Goal: Task Accomplishment & Management: Use online tool/utility

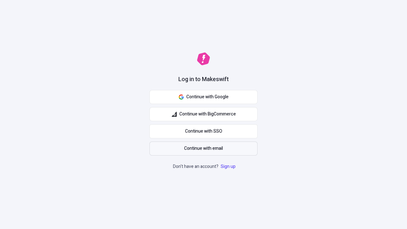
click at [203, 148] on span "Continue with email" at bounding box center [203, 148] width 39 height 7
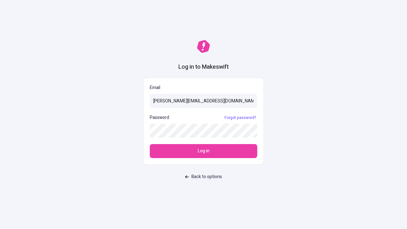
type input "[PERSON_NAME][EMAIL_ADDRESS][DOMAIN_NAME]"
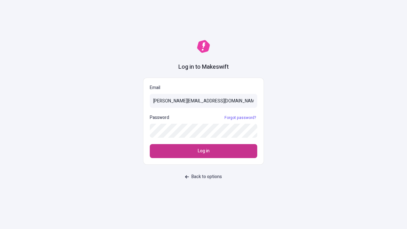
click at [203, 151] on span "Log in" at bounding box center [204, 150] width 12 height 7
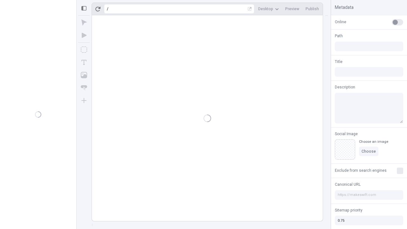
type input "/deep-link-soluta"
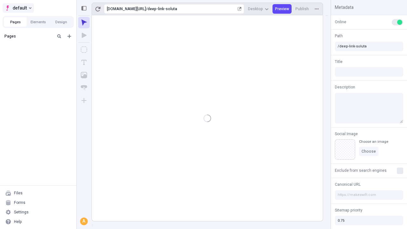
click at [18, 8] on span "default" at bounding box center [20, 8] width 14 height 8
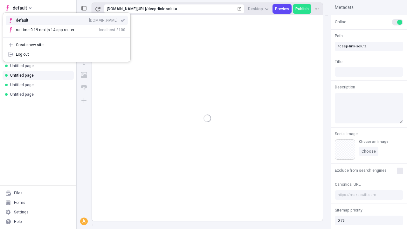
click at [89, 19] on div "[DOMAIN_NAME]" at bounding box center [103, 20] width 29 height 5
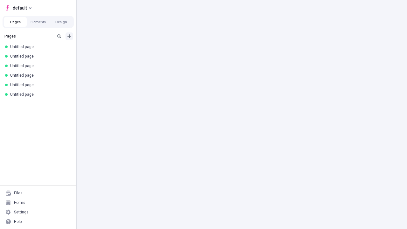
click at [69, 36] on icon "Add new" at bounding box center [69, 36] width 4 height 4
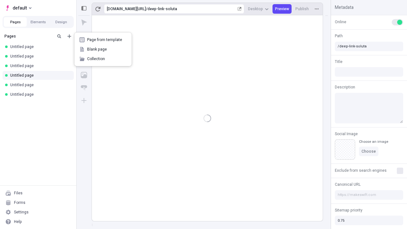
click at [103, 49] on span "Blank page" at bounding box center [106, 49] width 39 height 5
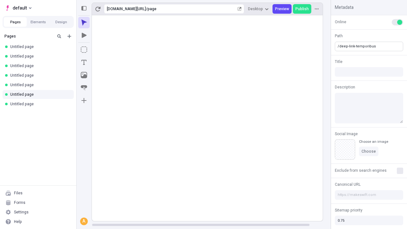
type input "/deep-link-temporibus"
